Goal: Task Accomplishment & Management: Manage account settings

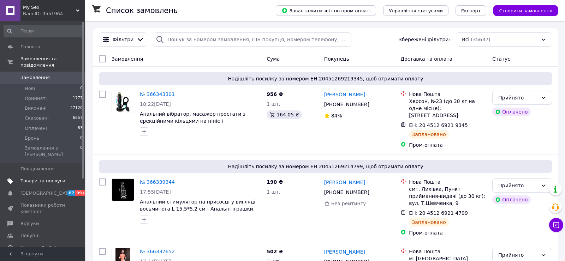
click at [47, 178] on span "Товари та послуги" at bounding box center [42, 181] width 45 height 6
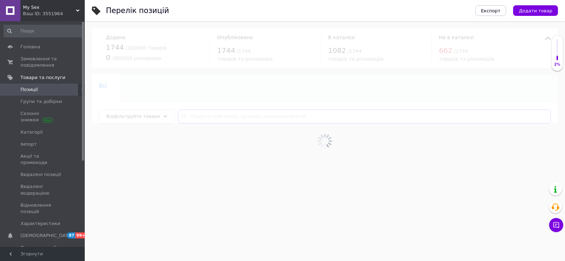
click at [219, 116] on input "text" at bounding box center [364, 116] width 373 height 14
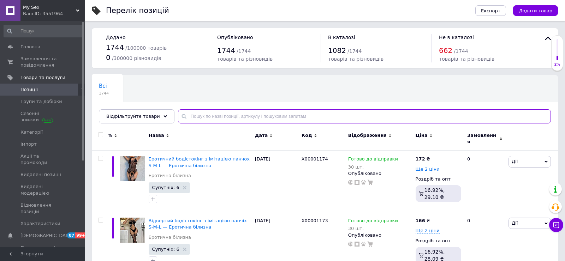
click at [212, 115] on input "text" at bounding box center [364, 116] width 373 height 14
paste input "X00000119-2"
type input "X00000119-2"
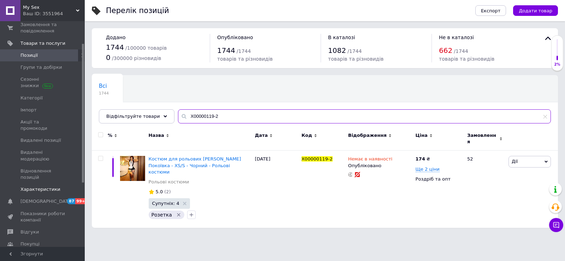
scroll to position [45, 0]
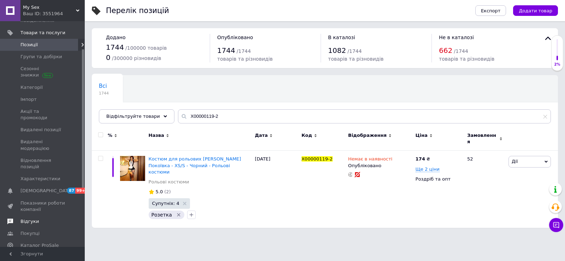
click at [33, 218] on span "Відгуки" at bounding box center [29, 221] width 18 height 6
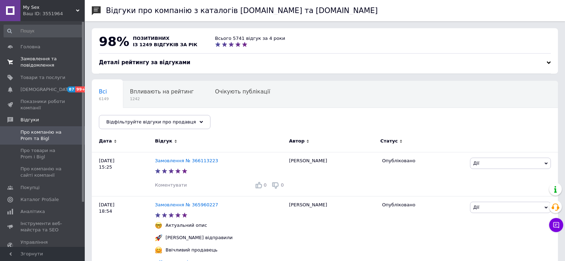
click at [43, 62] on span "Замовлення та повідомлення" at bounding box center [42, 62] width 45 height 13
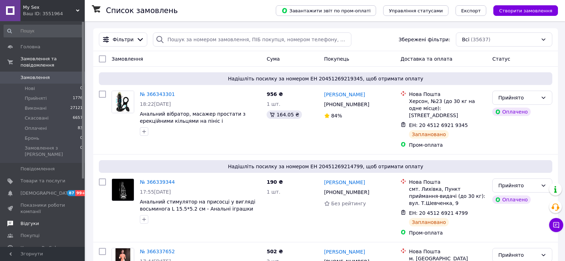
click at [30, 221] on span "Відгуки" at bounding box center [29, 224] width 18 height 6
